Goal: Transaction & Acquisition: Subscribe to service/newsletter

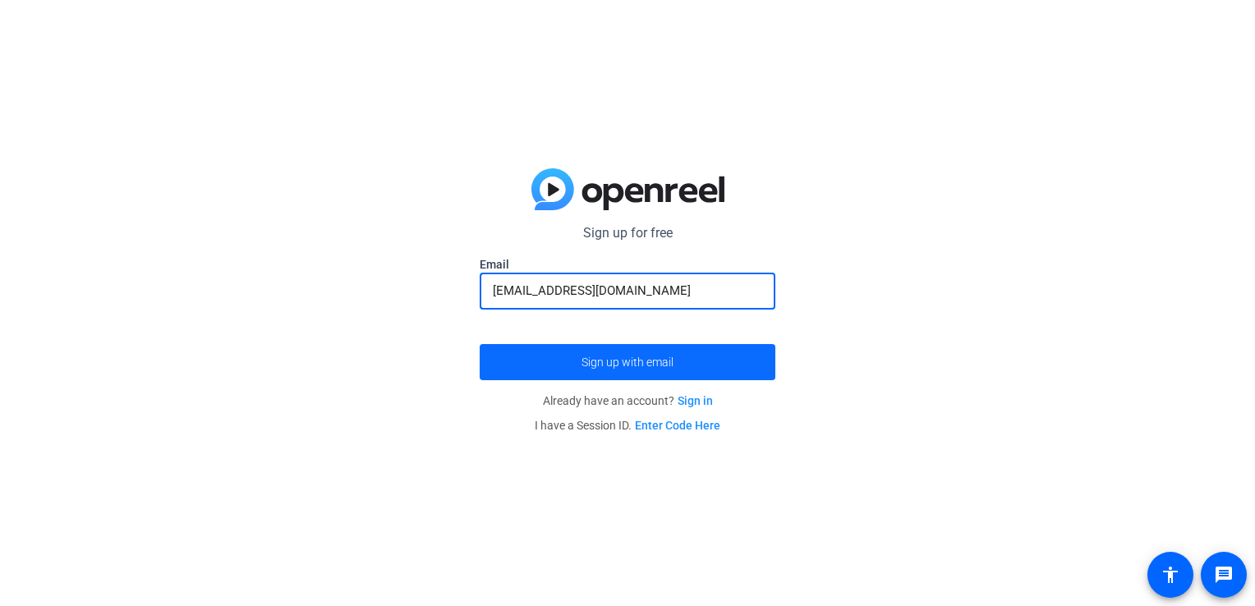
click at [639, 371] on span "submit" at bounding box center [628, 362] width 296 height 39
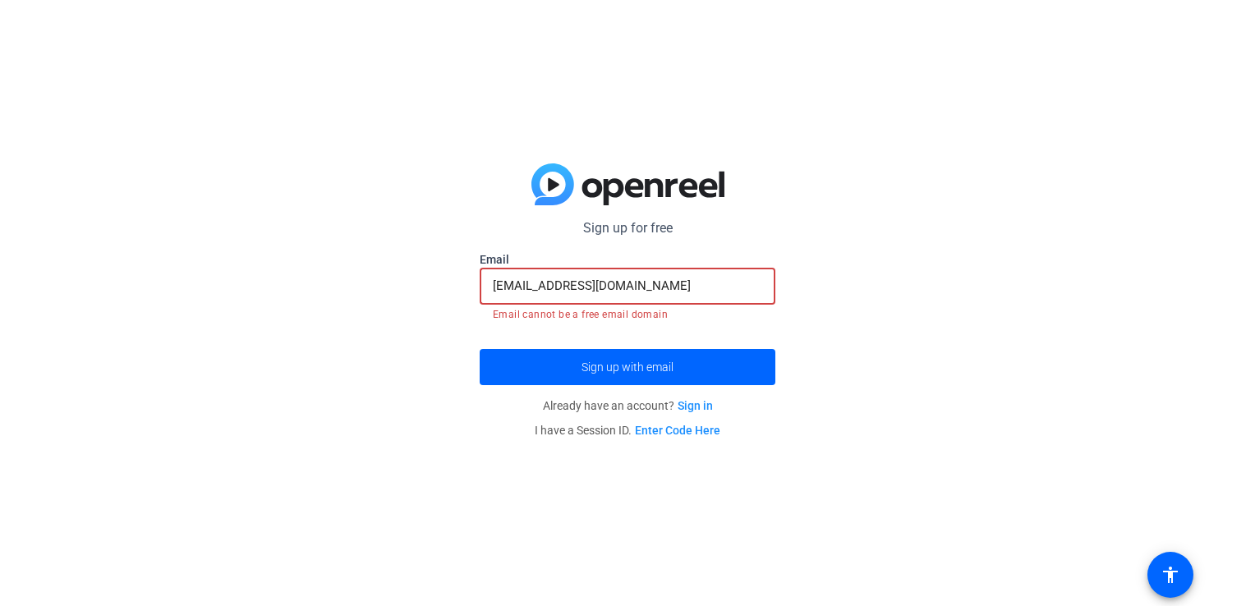
click at [670, 291] on input "[EMAIL_ADDRESS][DOMAIN_NAME]" at bounding box center [628, 286] width 270 height 20
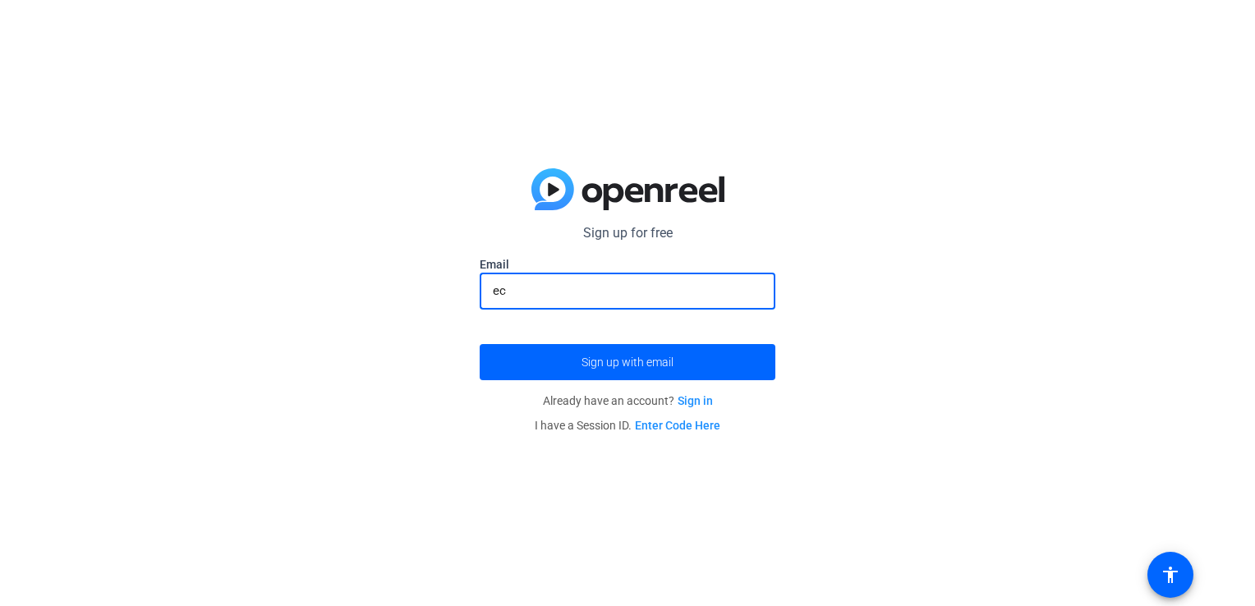
type input "e"
type input "E"
type input "[EMAIL_ADDRESS][DOMAIN_NAME]"
click at [480, 344] on button "Sign up with email" at bounding box center [628, 362] width 296 height 36
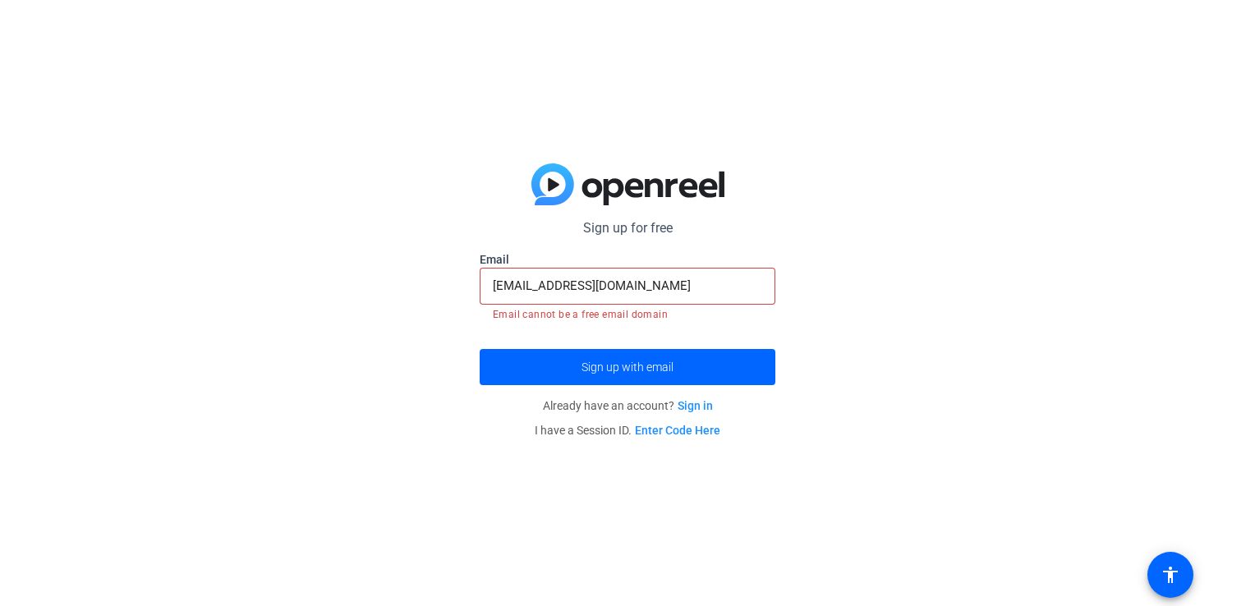
click at [398, 283] on div "Sign up for free [EMAIL_ADDRESS][DOMAIN_NAME] Email [EMAIL_ADDRESS][DOMAIN_NAME…" at bounding box center [627, 303] width 1255 height 606
click at [694, 287] on input "[EMAIL_ADDRESS][DOMAIN_NAME]" at bounding box center [628, 286] width 270 height 20
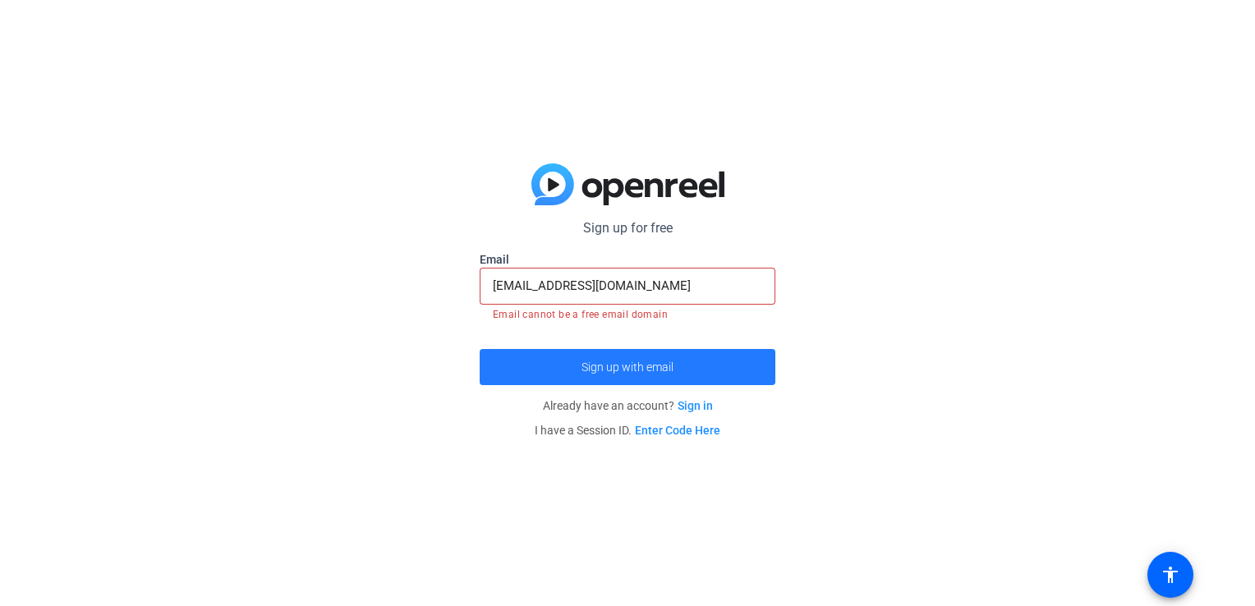
click at [620, 367] on span "Sign up with email" at bounding box center [628, 367] width 92 height 0
